Goal: Task Accomplishment & Management: Complete application form

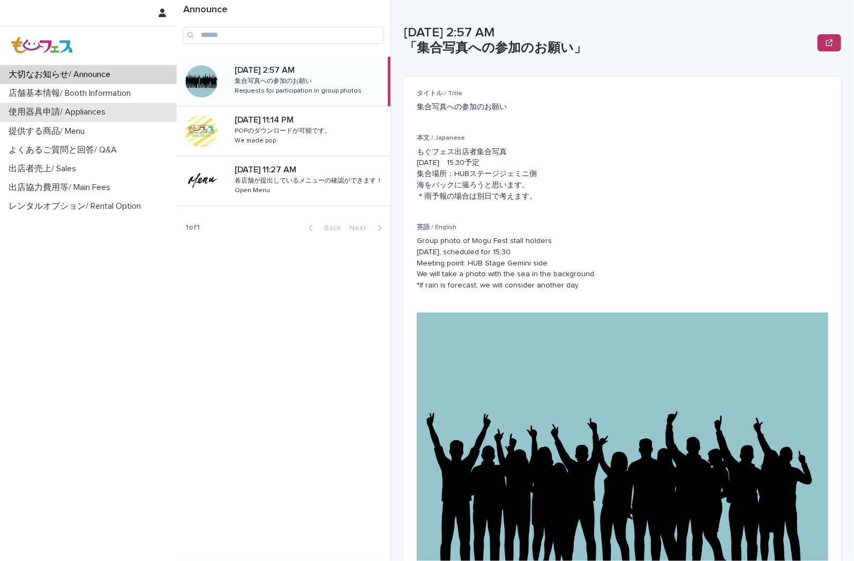
click at [71, 115] on p "使用器具申請/ Appliances" at bounding box center [59, 112] width 110 height 10
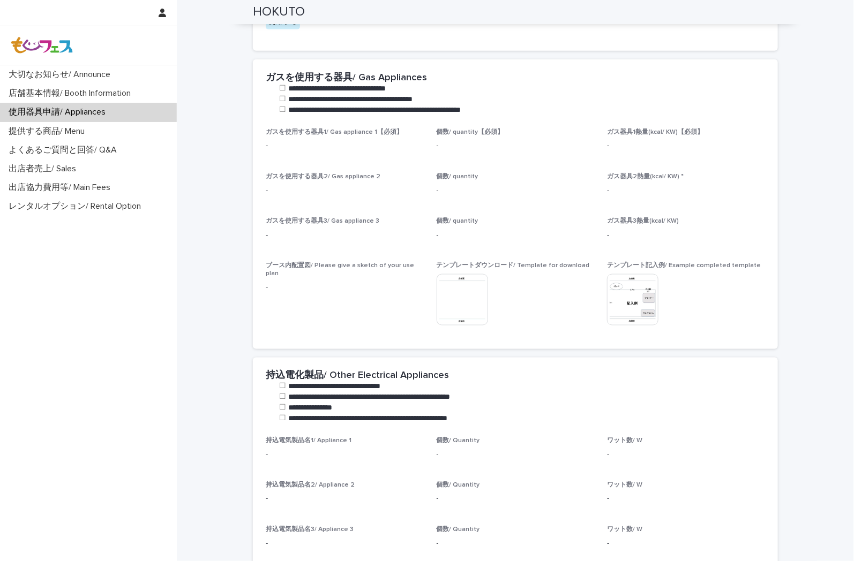
scroll to position [408, 0]
